Goal: Information Seeking & Learning: Learn about a topic

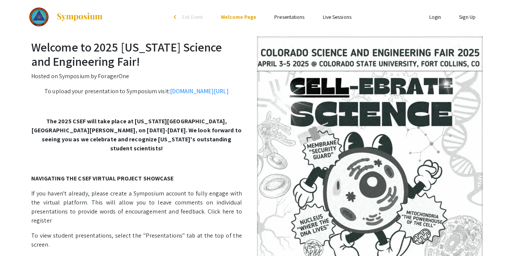
click at [289, 16] on link "Presentations" at bounding box center [289, 17] width 30 height 7
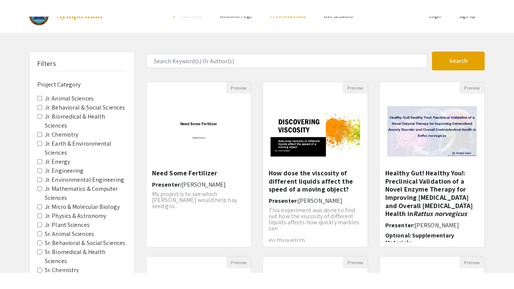
scroll to position [21, 0]
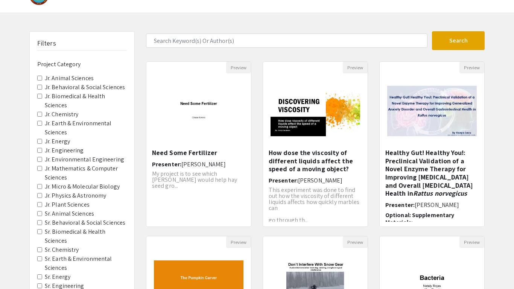
click at [47, 198] on label "Jr. Physics & Astronomy" at bounding box center [75, 195] width 61 height 9
click at [42, 198] on Astronomy "Jr. Physics & Astronomy" at bounding box center [39, 195] width 5 height 5
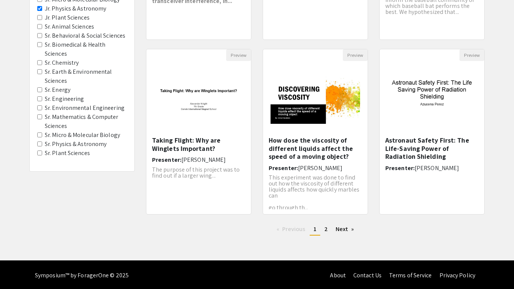
scroll to position [210, 0]
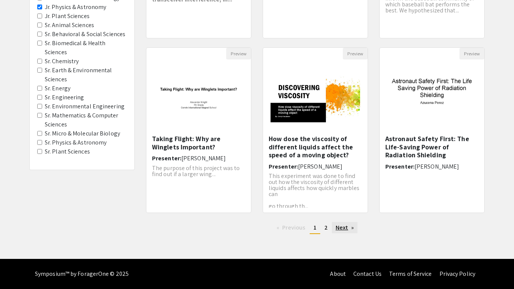
click at [351, 227] on link "Next page" at bounding box center [345, 227] width 26 height 11
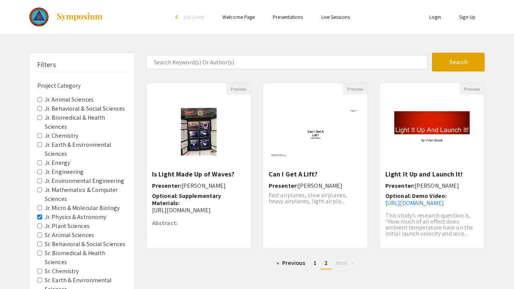
click at [63, 256] on label "Sr. Chemistry" at bounding box center [62, 271] width 34 height 9
click at [42, 256] on Chemistry "Sr. Chemistry" at bounding box center [39, 271] width 5 height 5
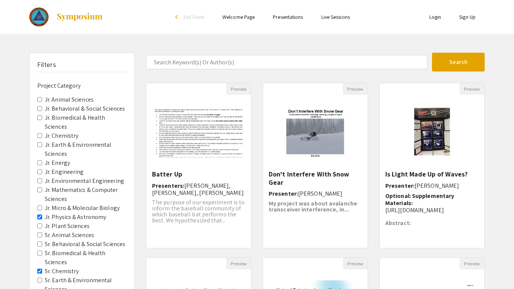
click at [42, 217] on span "Jr. Physics & Astronomy" at bounding box center [82, 217] width 90 height 9
click at [42, 216] on Astronomy "Jr. Physics & Astronomy" at bounding box center [39, 216] width 5 height 5
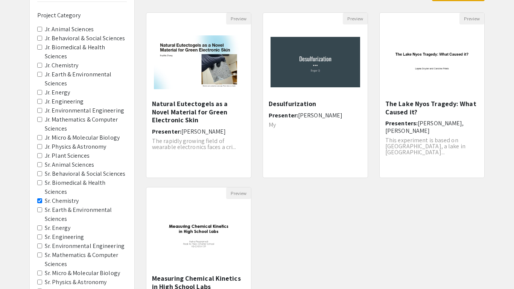
scroll to position [70, 0]
click at [39, 65] on Chemistry "Jr. Chemistry" at bounding box center [39, 65] width 5 height 5
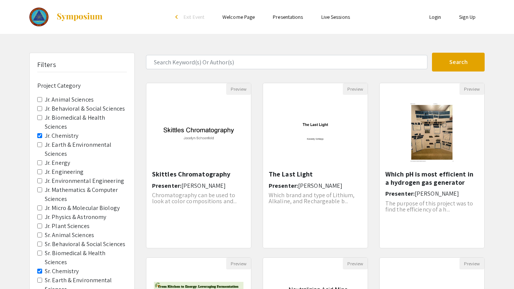
click at [40, 256] on Chemistry "Sr. Chemistry" at bounding box center [39, 271] width 5 height 5
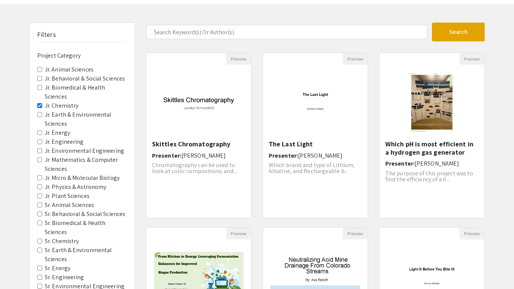
scroll to position [29, 0]
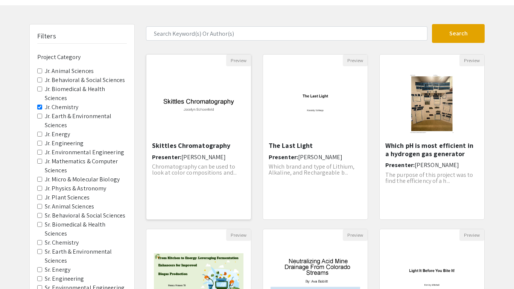
click at [207, 147] on h5 "Skittles Chromatography" at bounding box center [198, 145] width 93 height 8
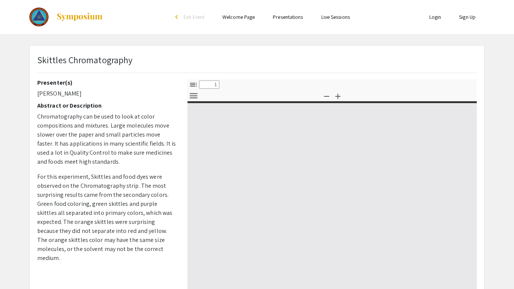
select select "custom"
type input "0"
select select "custom"
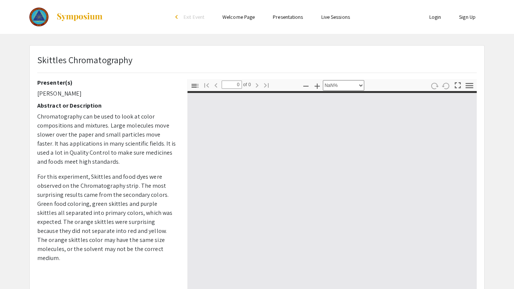
type input "1"
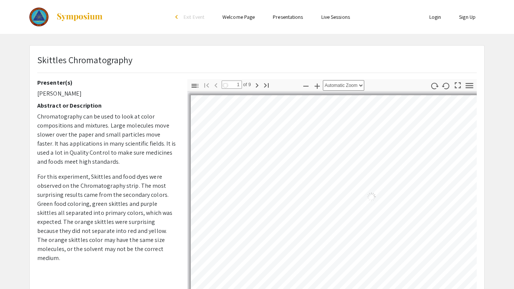
select select "auto"
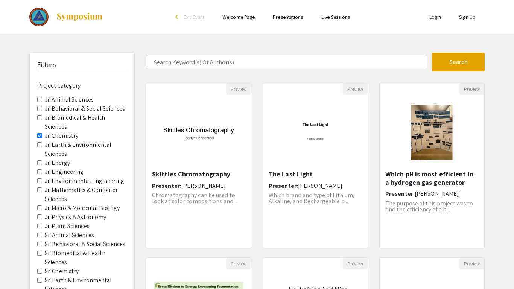
click at [51, 133] on label "Jr. Chemistry" at bounding box center [61, 135] width 33 height 9
click at [42, 133] on Chemistry "Jr. Chemistry" at bounding box center [39, 135] width 5 height 5
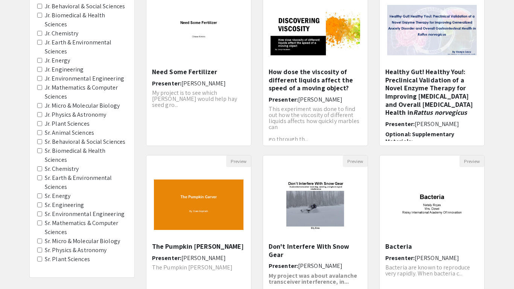
scroll to position [103, 0]
click at [162, 215] on img "Open Presentation <p>The Pumpkin Carver</p>" at bounding box center [198, 204] width 105 height 65
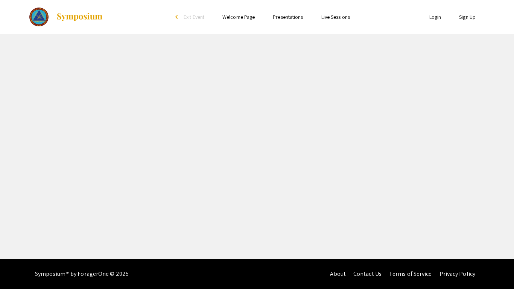
select select "custom"
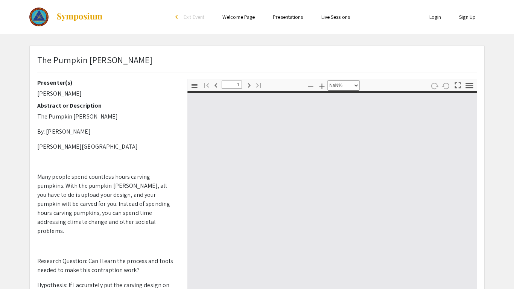
type input "0"
select select "custom"
type input "1"
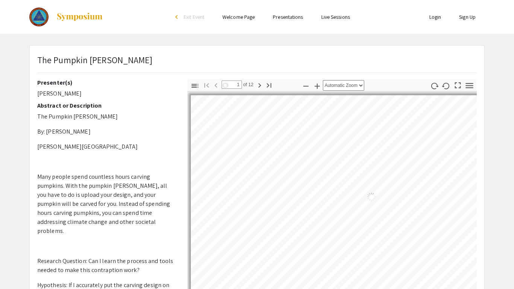
select select "auto"
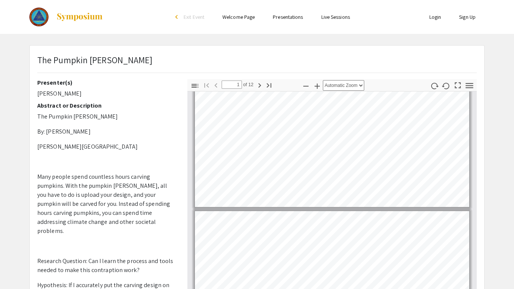
type input "2"
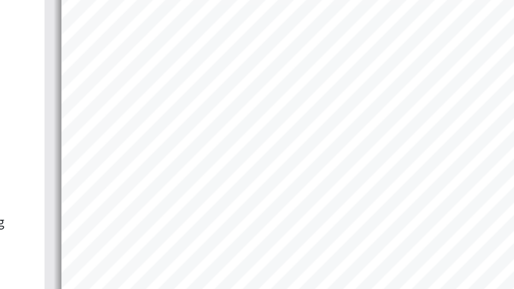
scroll to position [151, 0]
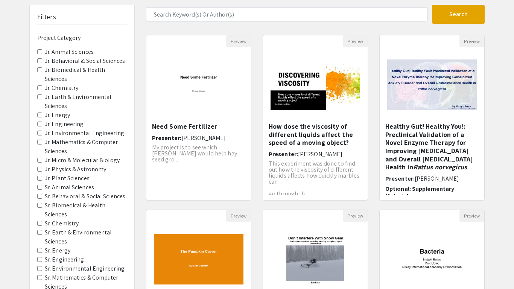
scroll to position [38, 0]
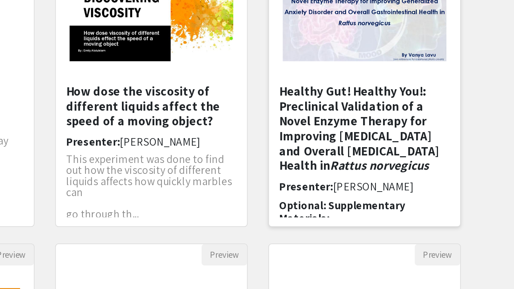
click at [437, 146] on h5 "Healthy Gut! Healthy You!: Preclinical Validation of a Novel Enzyme Therapy for…" at bounding box center [431, 156] width 93 height 49
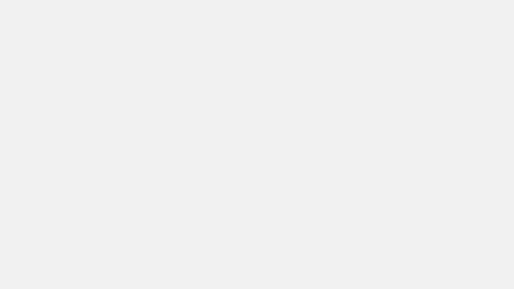
select select "custom"
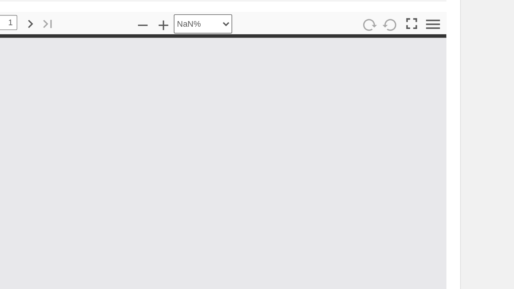
type input "0"
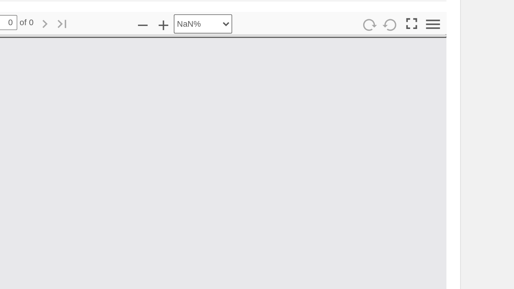
select select "auto"
type input "1"
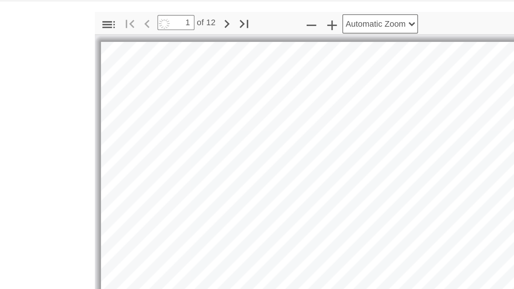
select select "auto"
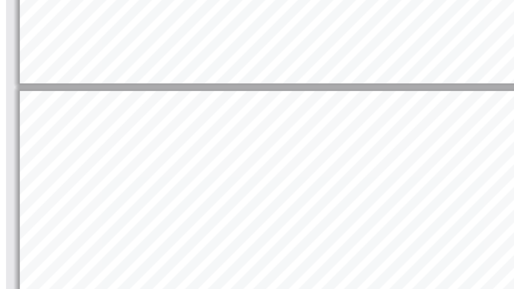
scroll to position [34, 0]
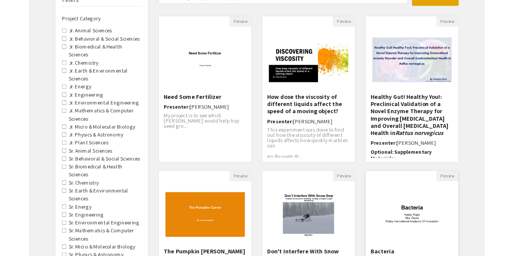
scroll to position [67, 0]
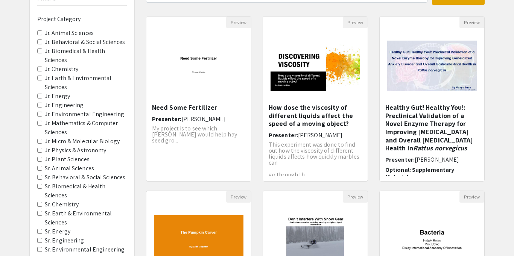
click at [40, 106] on Engineering "Jr. Engineering" at bounding box center [39, 105] width 5 height 5
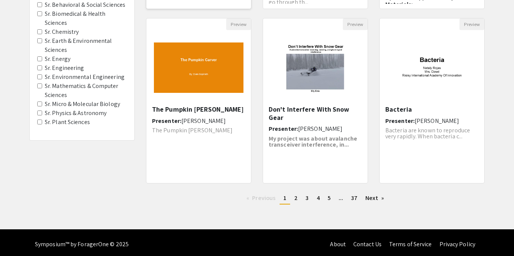
scroll to position [239, 0]
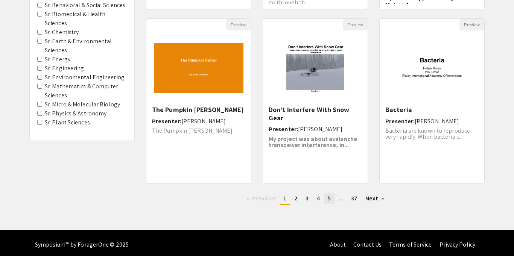
click at [329, 203] on link "page 5" at bounding box center [329, 198] width 11 height 11
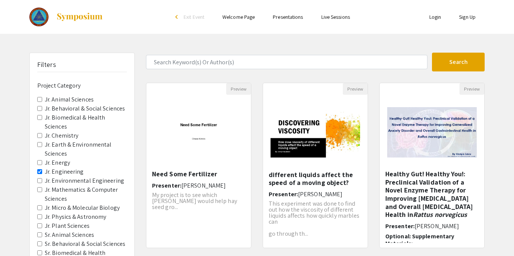
scroll to position [243, 0]
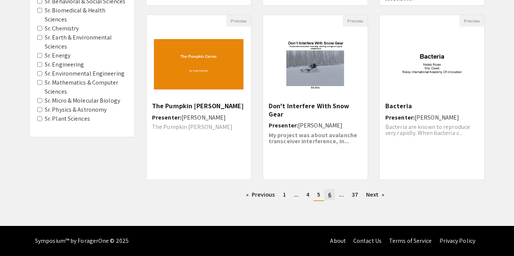
click at [329, 196] on span "6" at bounding box center [329, 195] width 3 height 8
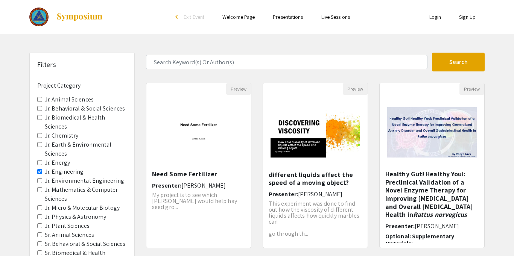
scroll to position [243, 0]
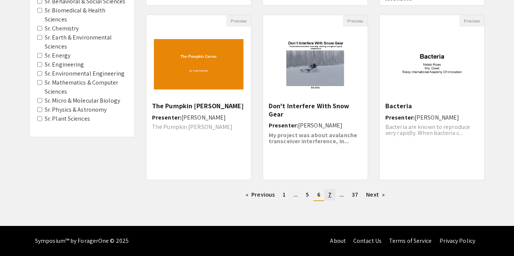
click at [329, 196] on span "7" at bounding box center [329, 195] width 3 height 8
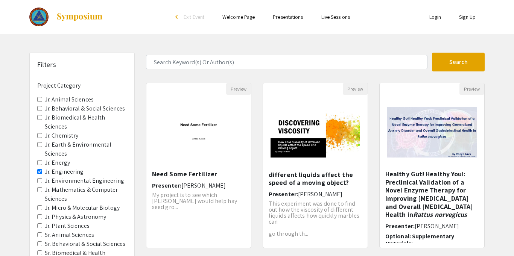
scroll to position [243, 0]
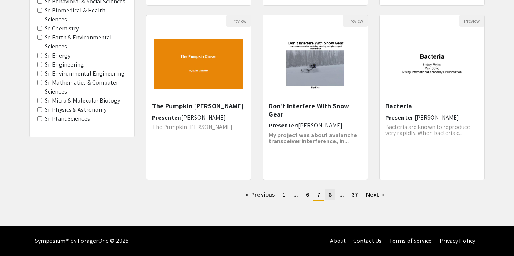
click at [329, 196] on span "8" at bounding box center [329, 195] width 3 height 8
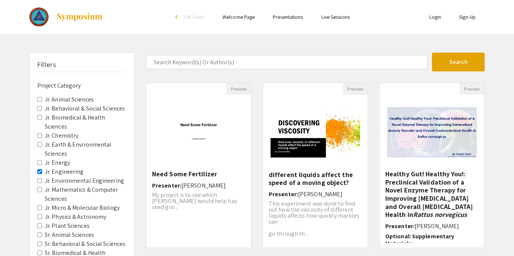
scroll to position [243, 0]
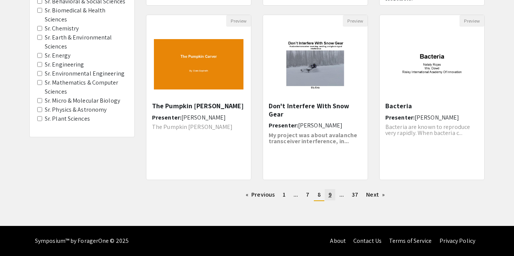
click at [329, 196] on span "9" at bounding box center [329, 195] width 3 height 8
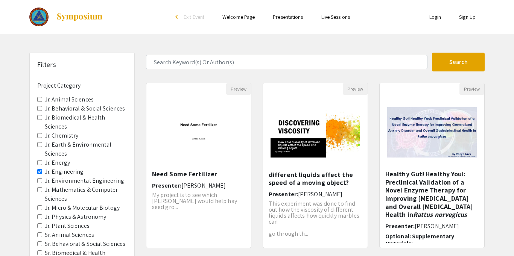
scroll to position [243, 0]
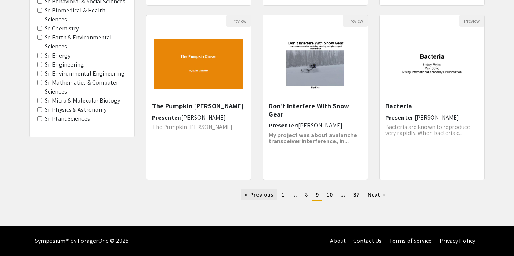
click at [259, 196] on link "Previous page" at bounding box center [259, 194] width 36 height 11
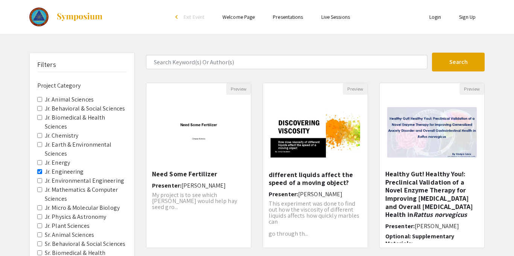
click at [259, 196] on div "Preview How dose the viscosity of different liquids affect the speed of a movin…" at bounding box center [315, 170] width 117 height 175
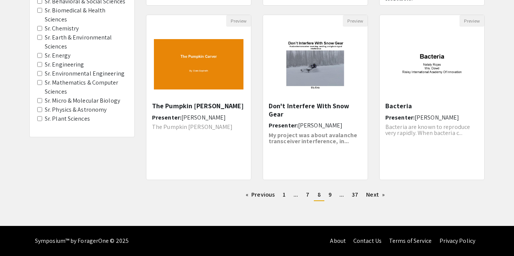
click at [368, 206] on div "Previous page 8 / 37 page 1 page ... page 7 You're on page 8 page 9 page ... pa…" at bounding box center [315, 198] width 350 height 18
